Goal: Task Accomplishment & Management: Use online tool/utility

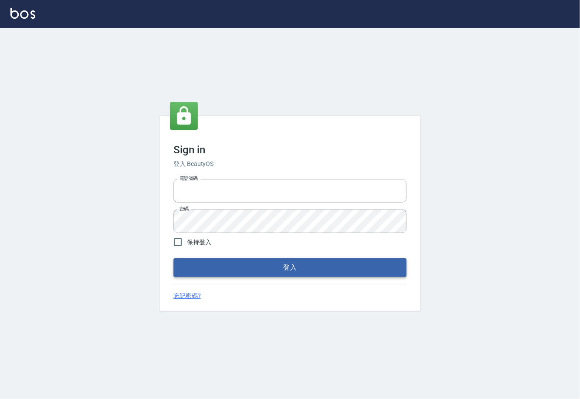
type input "0225929166"
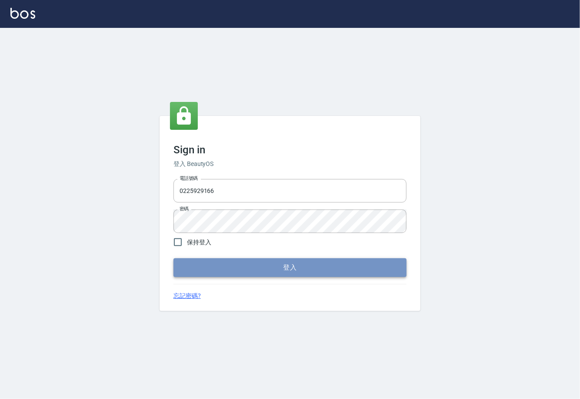
click at [251, 268] on button "登入" at bounding box center [290, 267] width 233 height 18
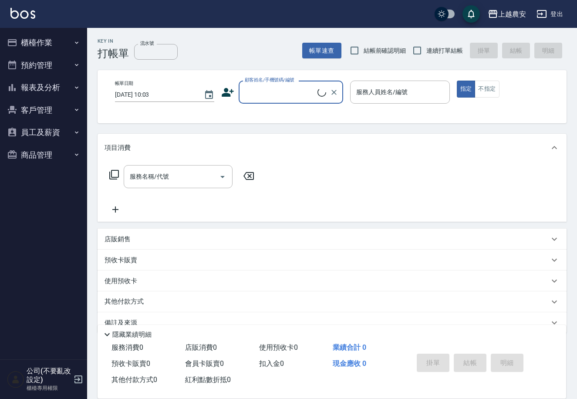
click at [21, 44] on button "櫃檯作業" at bounding box center [43, 42] width 80 height 23
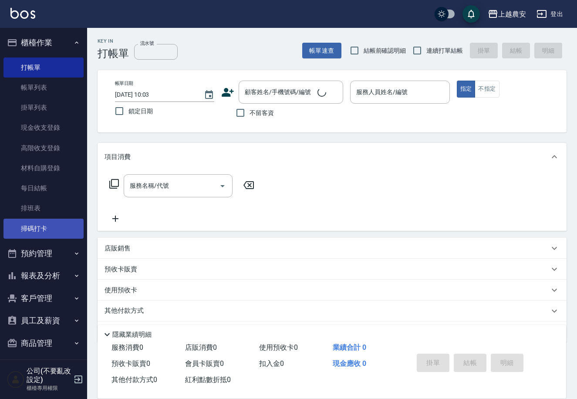
click at [38, 228] on link "掃碼打卡" at bounding box center [43, 228] width 80 height 20
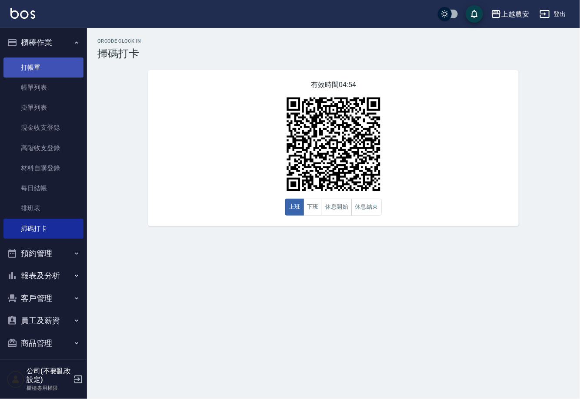
click at [70, 60] on link "打帳單" at bounding box center [43, 67] width 80 height 20
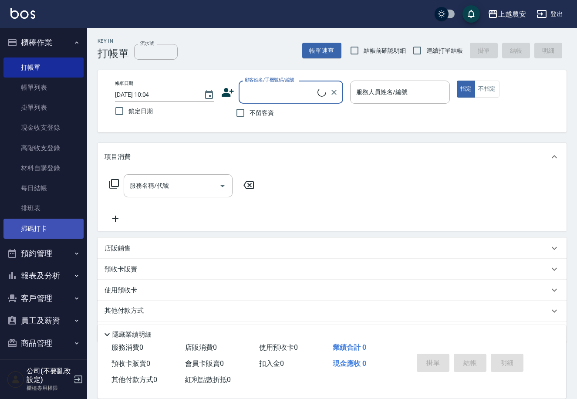
click at [36, 231] on link "掃碼打卡" at bounding box center [43, 228] width 80 height 20
